Goal: Information Seeking & Learning: Learn about a topic

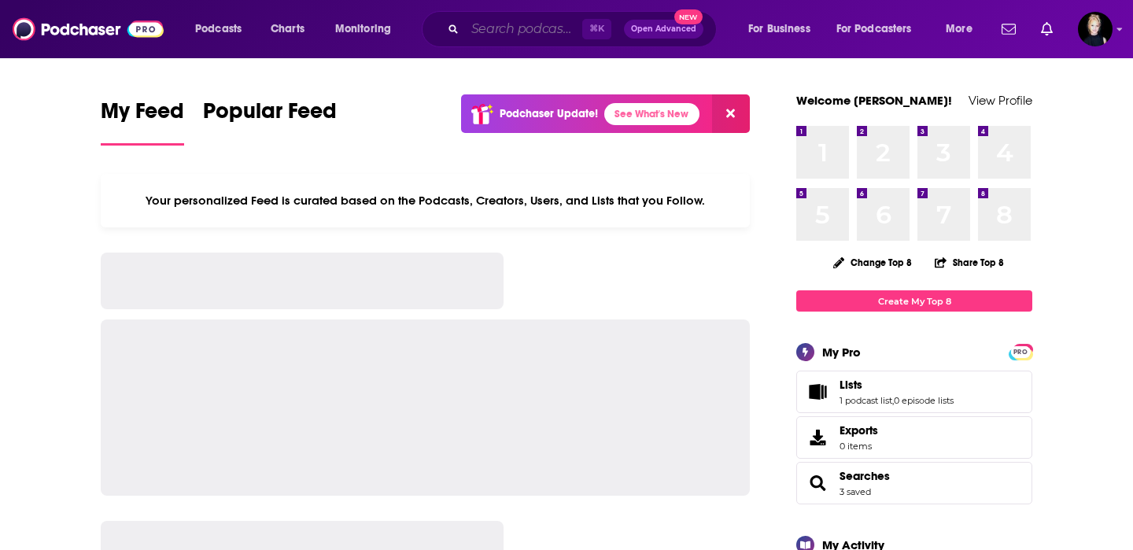
click at [477, 35] on input "Search podcasts, credits, & more..." at bounding box center [523, 29] width 117 height 25
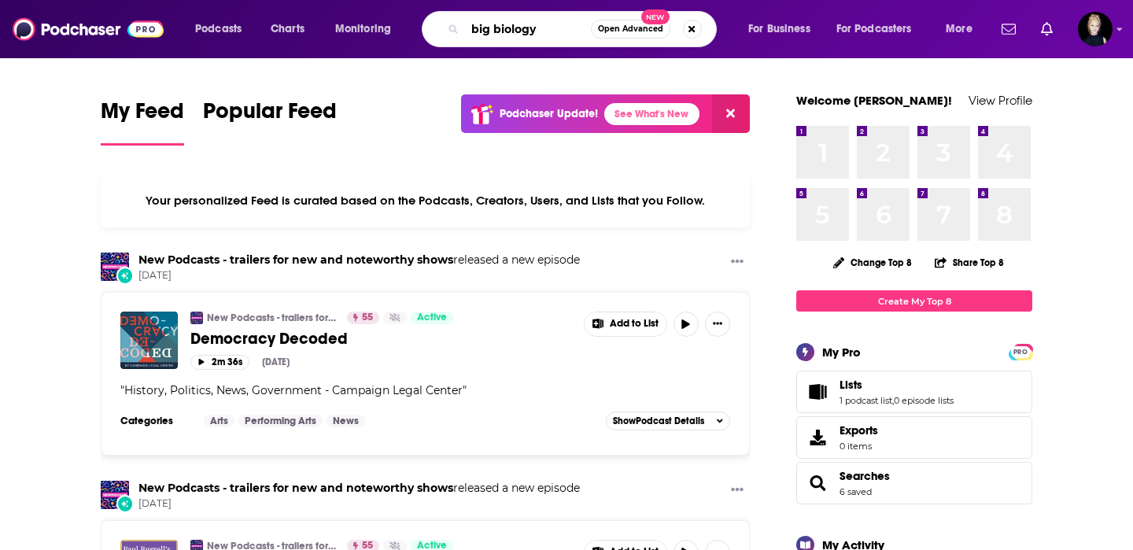
type input "big biology"
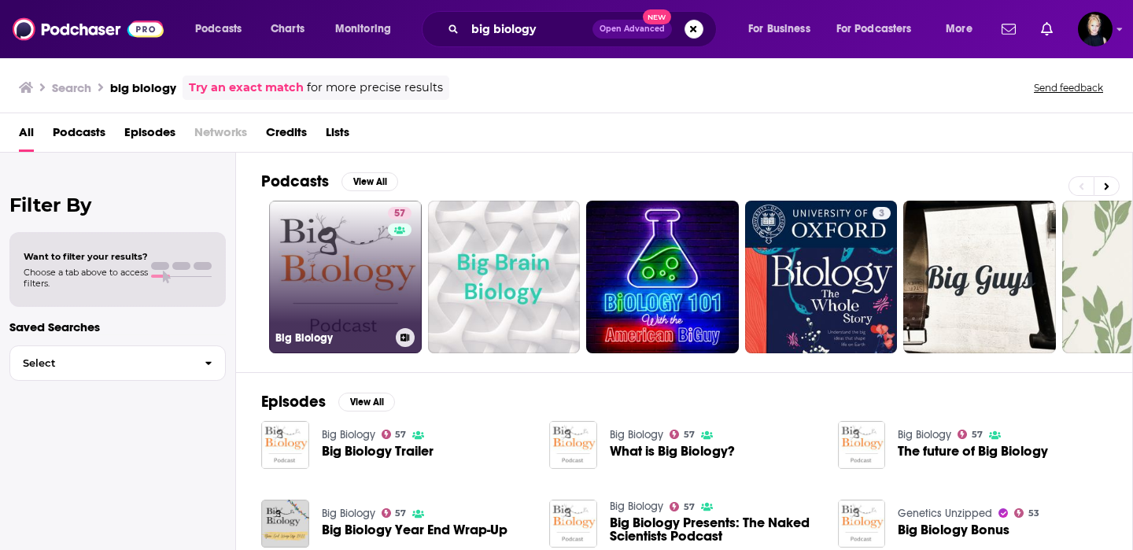
click at [326, 285] on link "57 Big Biology" at bounding box center [345, 277] width 153 height 153
